Goal: Find specific page/section: Find specific page/section

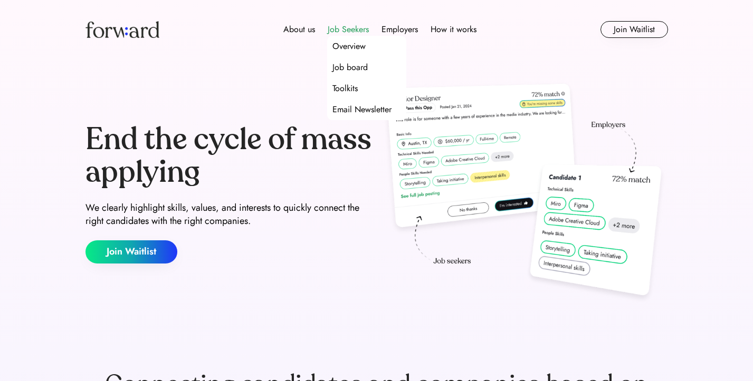
click at [357, 30] on div "Job Seekers" at bounding box center [347, 29] width 41 height 13
click at [350, 51] on div "Overview" at bounding box center [348, 46] width 33 height 13
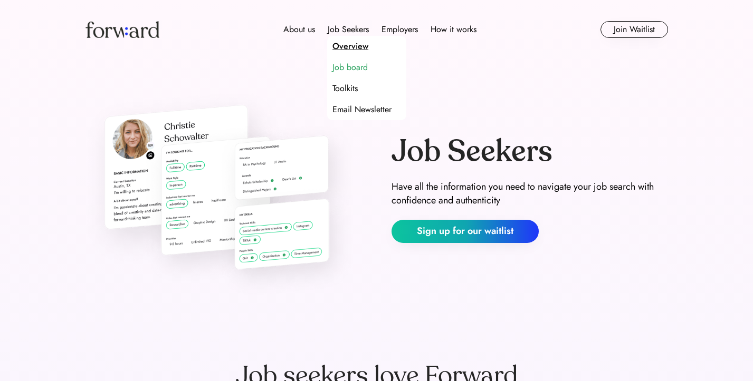
click at [346, 66] on div "Job board" at bounding box center [349, 67] width 35 height 13
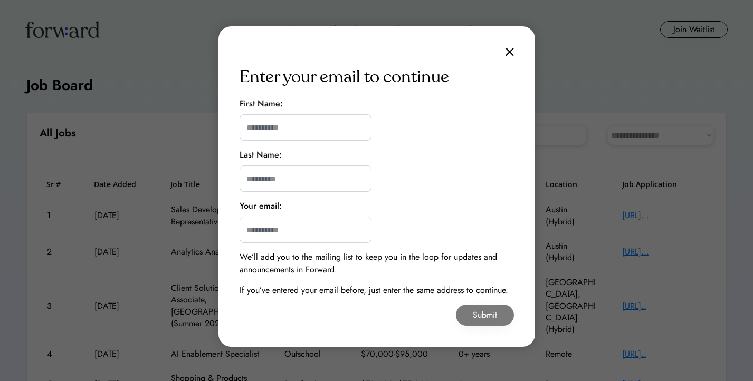
click at [513, 53] on img at bounding box center [509, 51] width 8 height 9
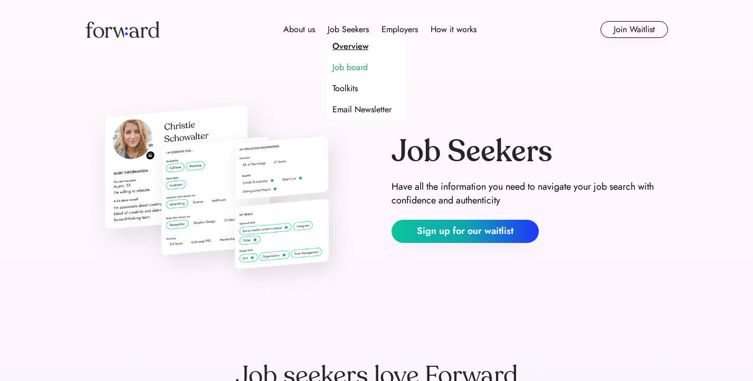
click at [349, 68] on div "Job board" at bounding box center [349, 67] width 35 height 13
